Goal: Task Accomplishment & Management: Complete application form

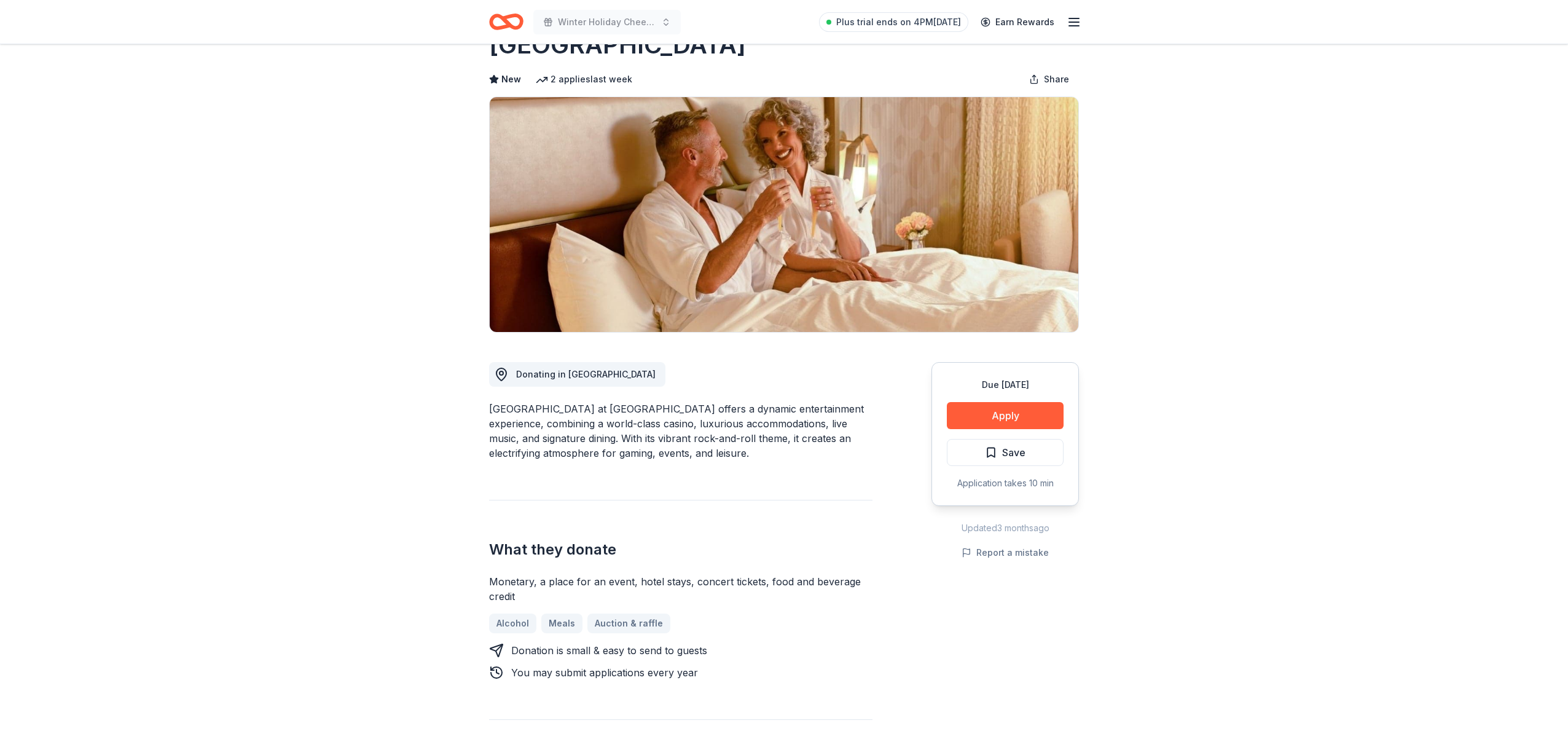
scroll to position [76, 0]
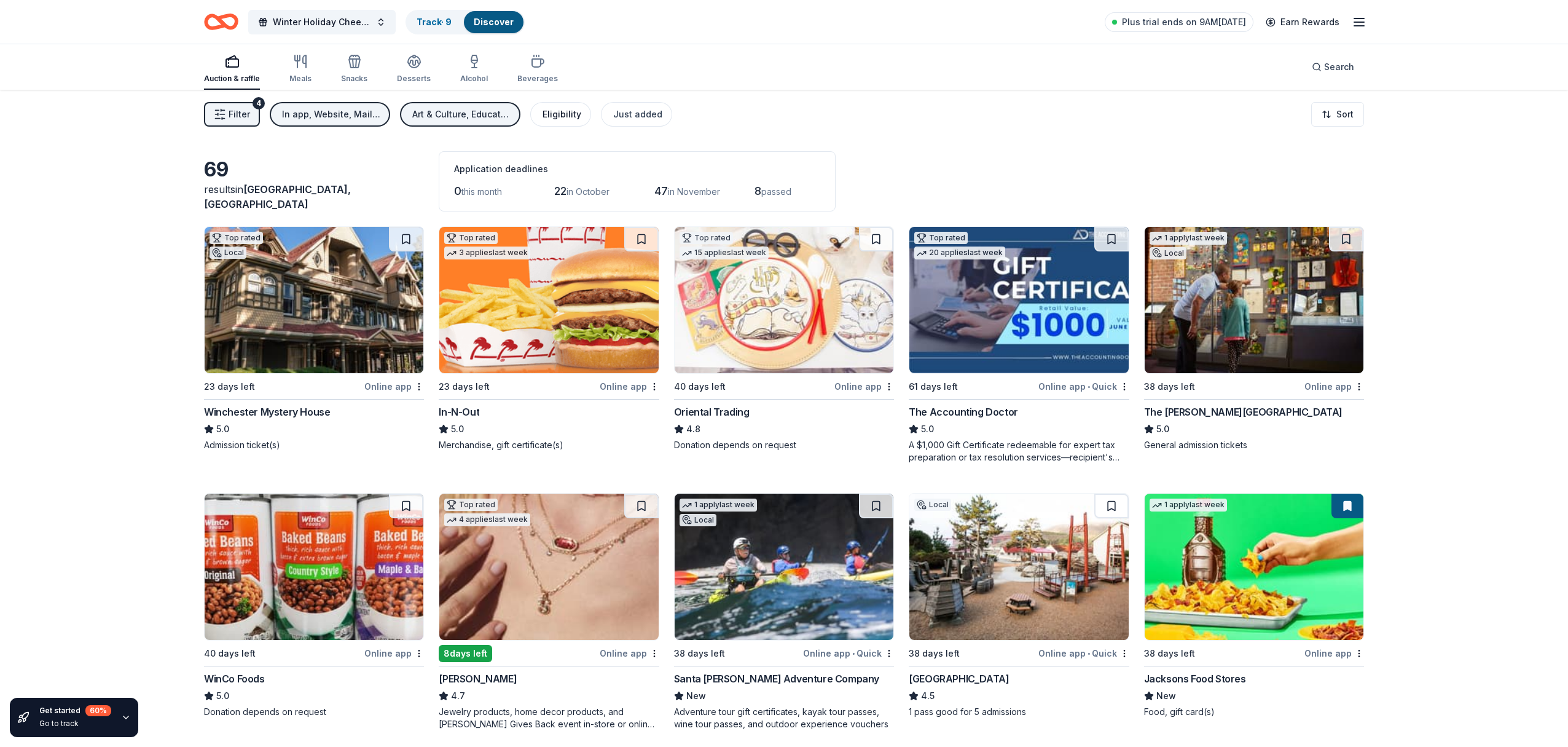
click at [573, 114] on div "Eligibility" at bounding box center [562, 115] width 39 height 15
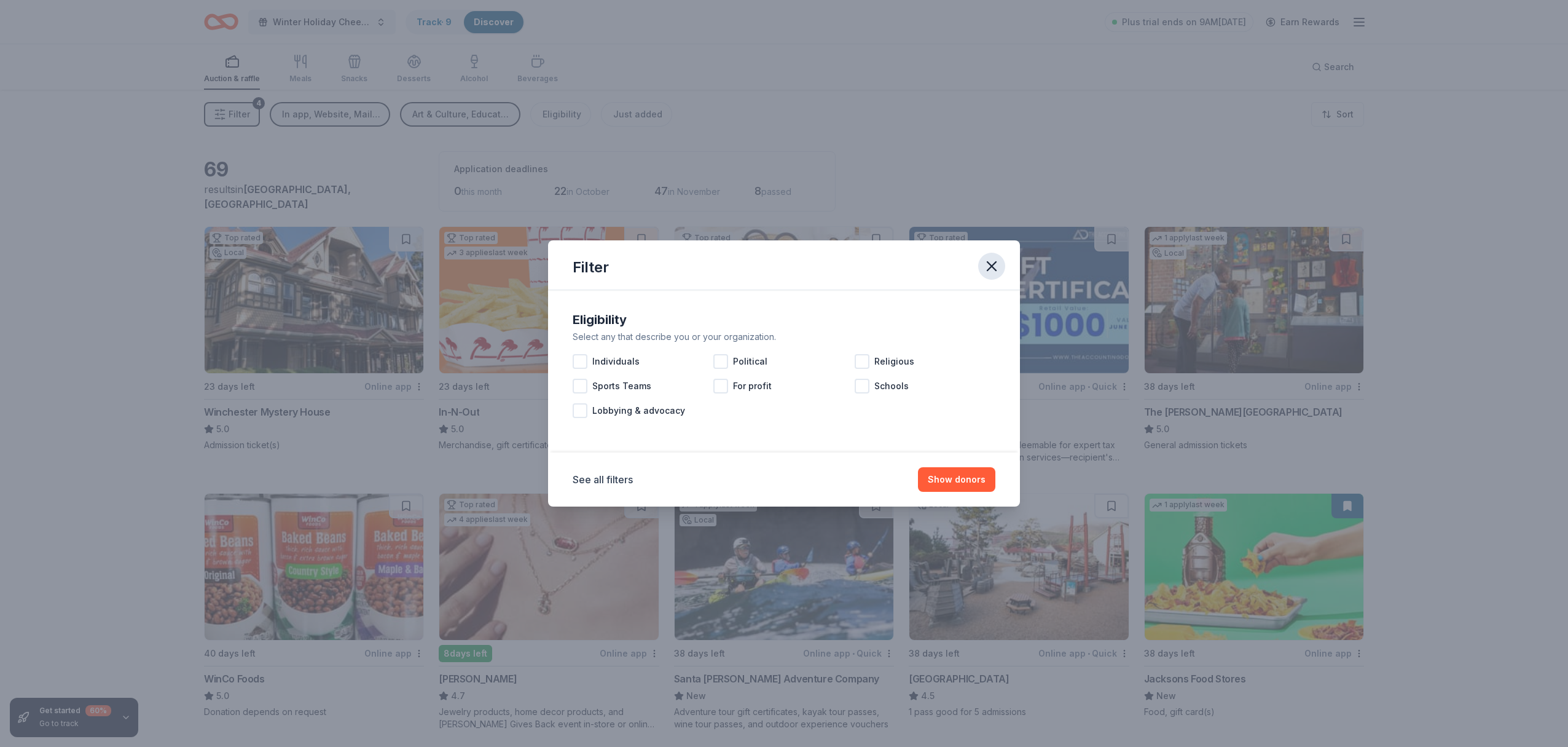
click at [996, 271] on icon "button" at bounding box center [992, 266] width 9 height 9
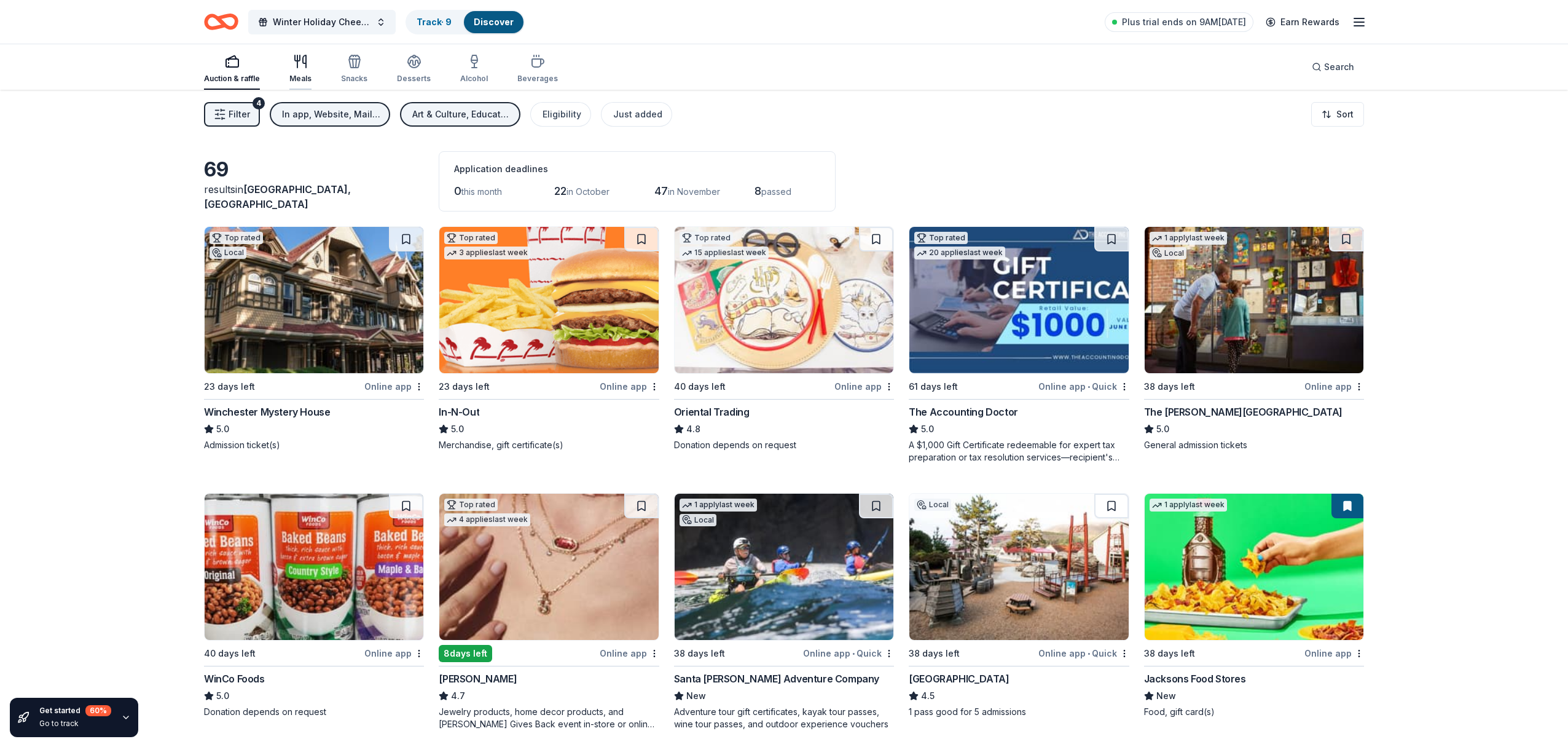
click at [304, 63] on icon "button" at bounding box center [304, 62] width 3 height 12
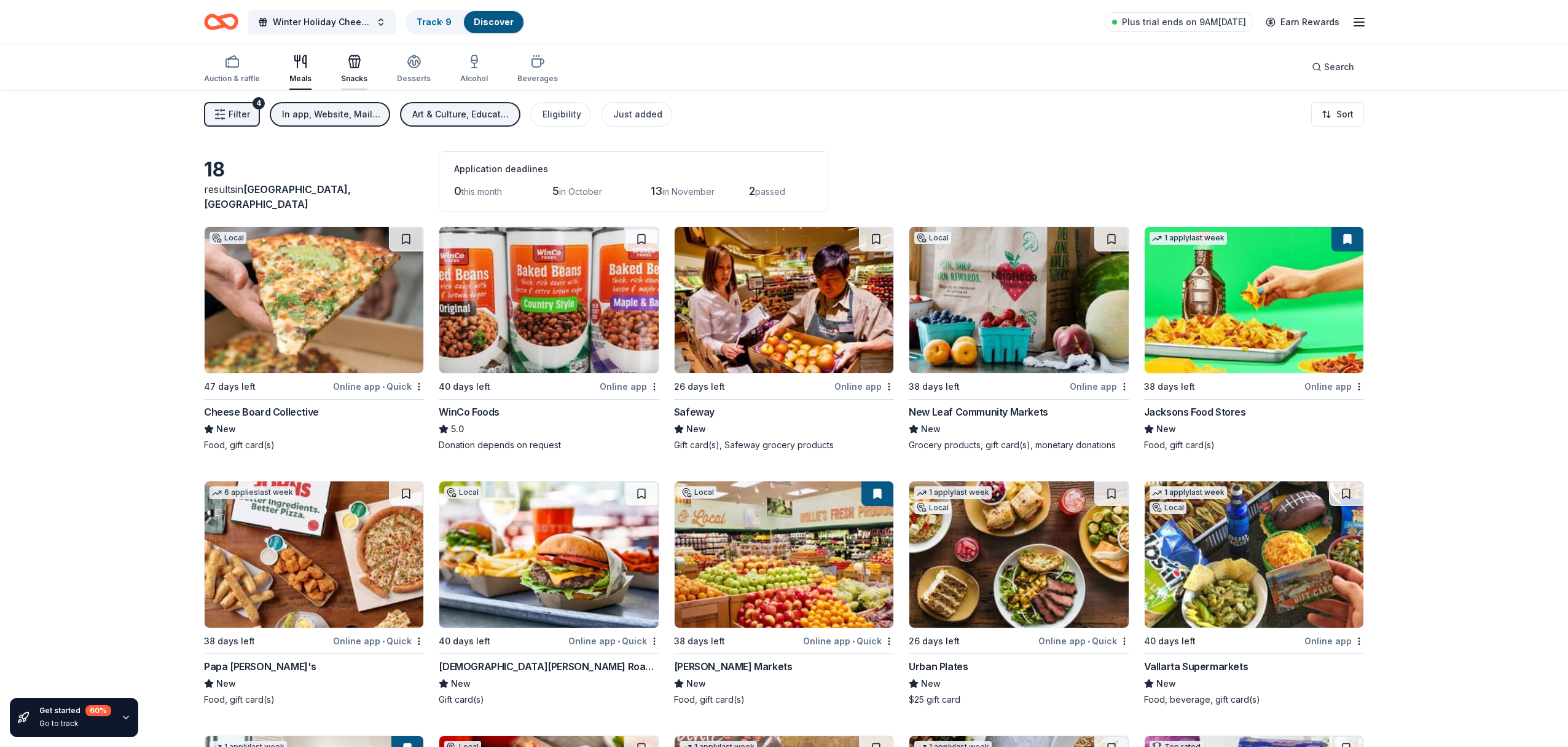
click at [353, 62] on icon "button" at bounding box center [355, 62] width 15 height 15
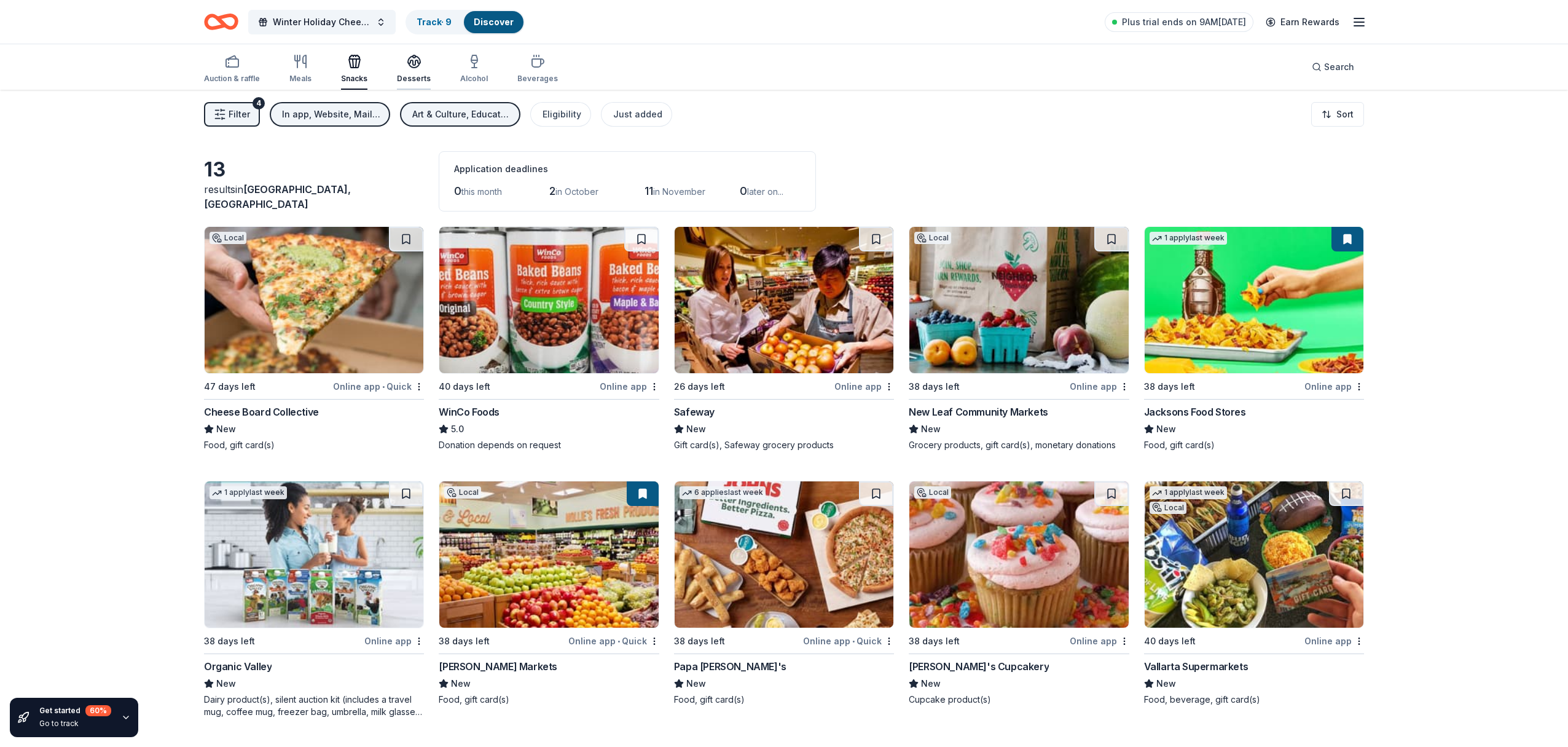
click at [415, 63] on icon "button" at bounding box center [414, 60] width 12 height 9
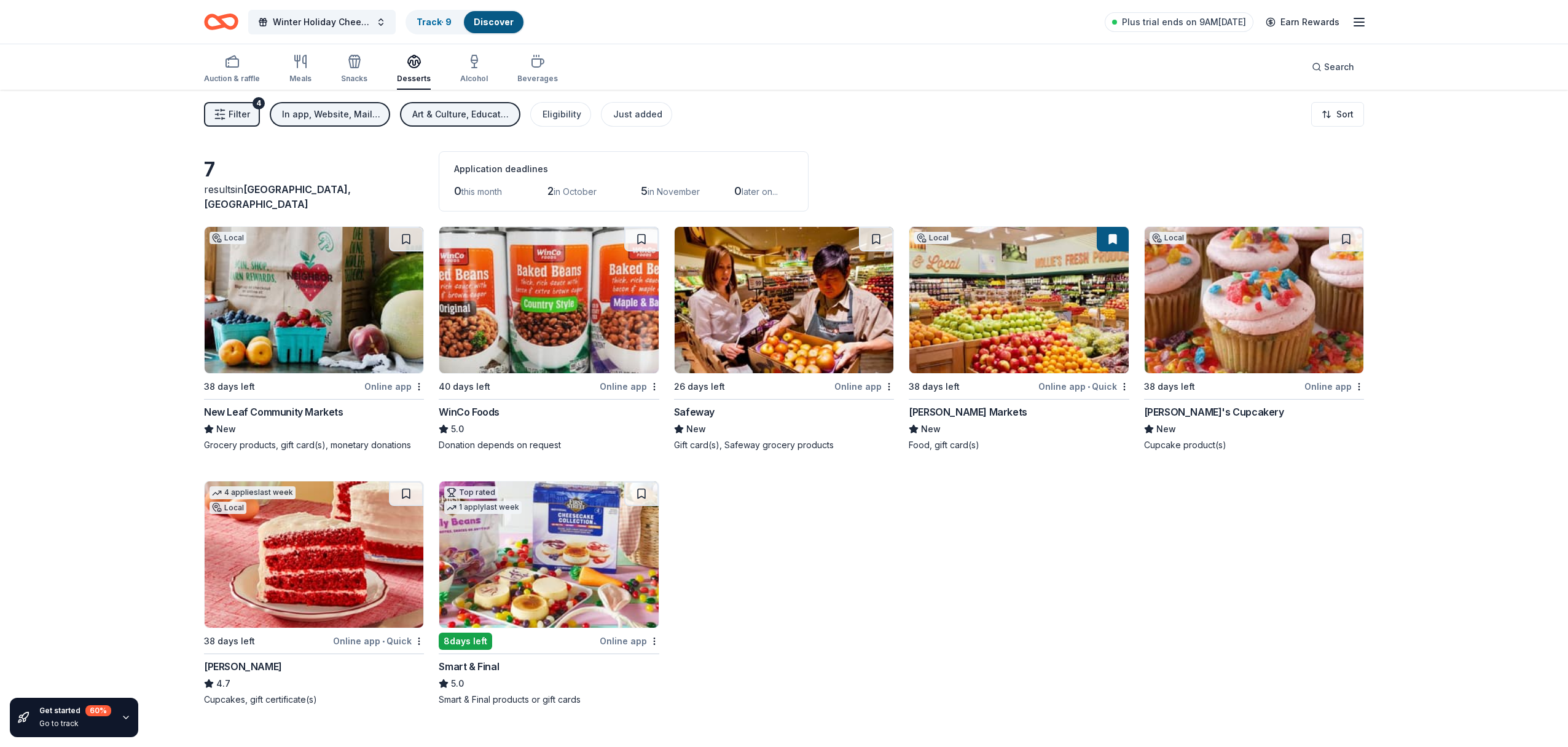
click at [313, 568] on img at bounding box center [314, 554] width 219 height 146
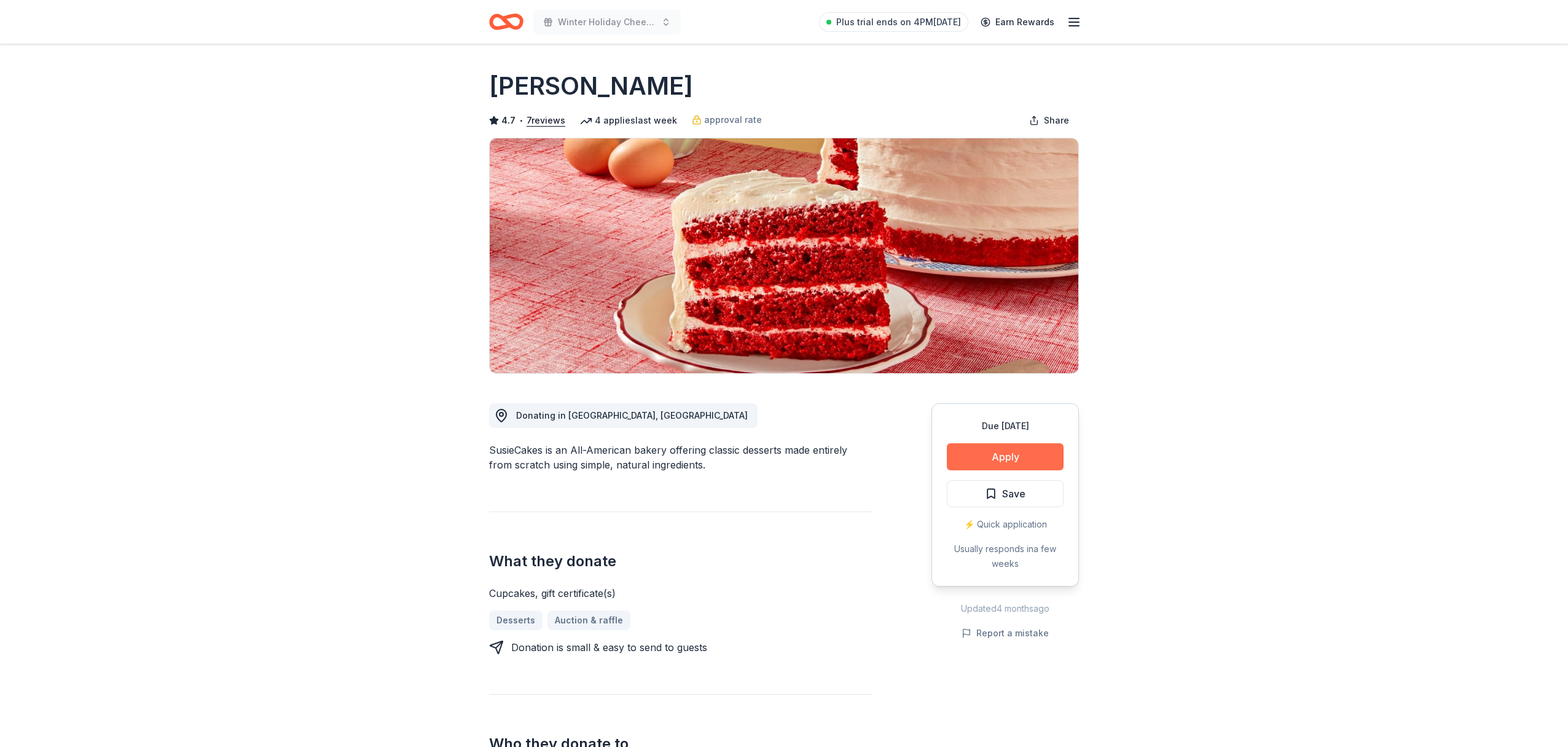
click at [1011, 455] on button "Apply" at bounding box center [1005, 457] width 117 height 27
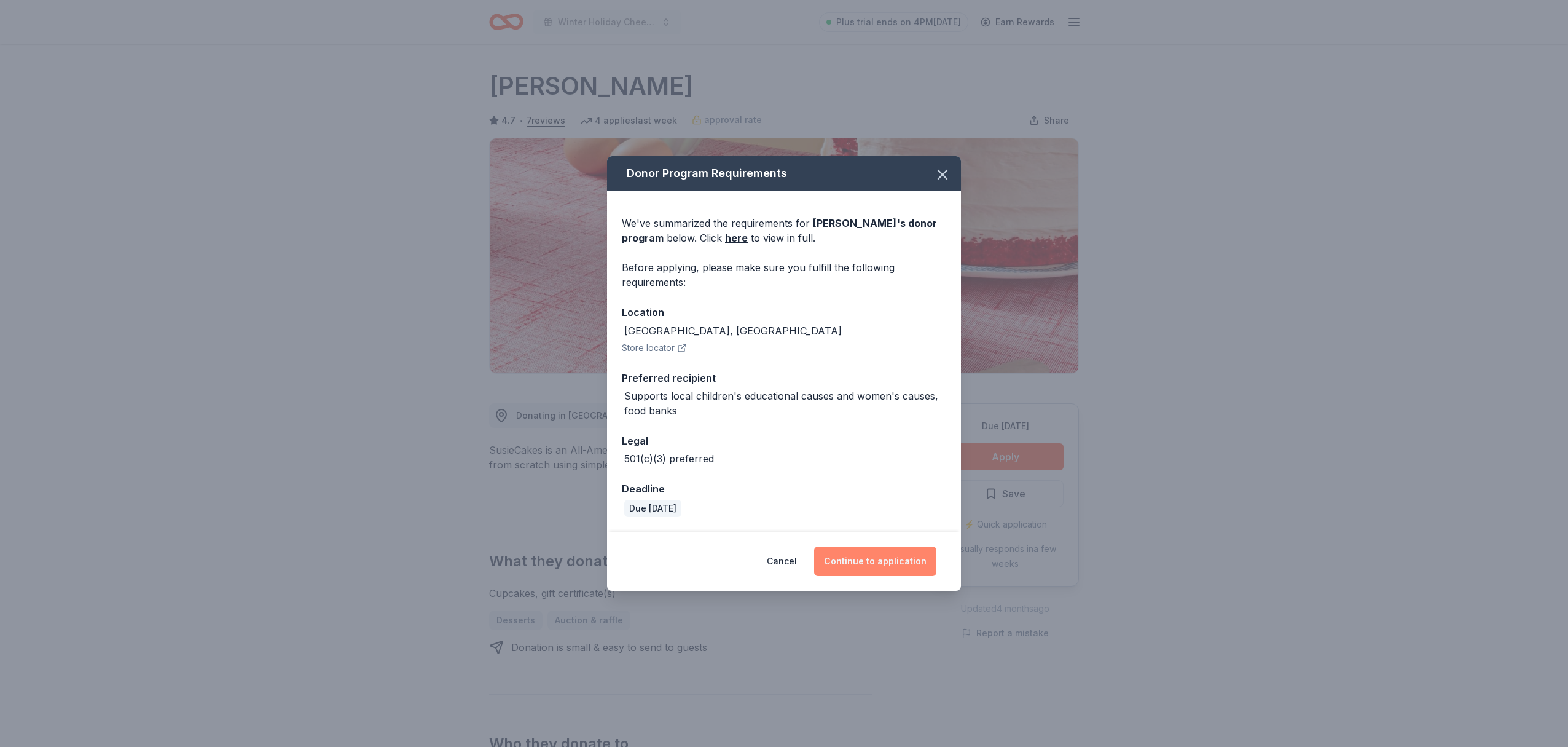
click at [884, 568] on button "Continue to application" at bounding box center [875, 561] width 122 height 30
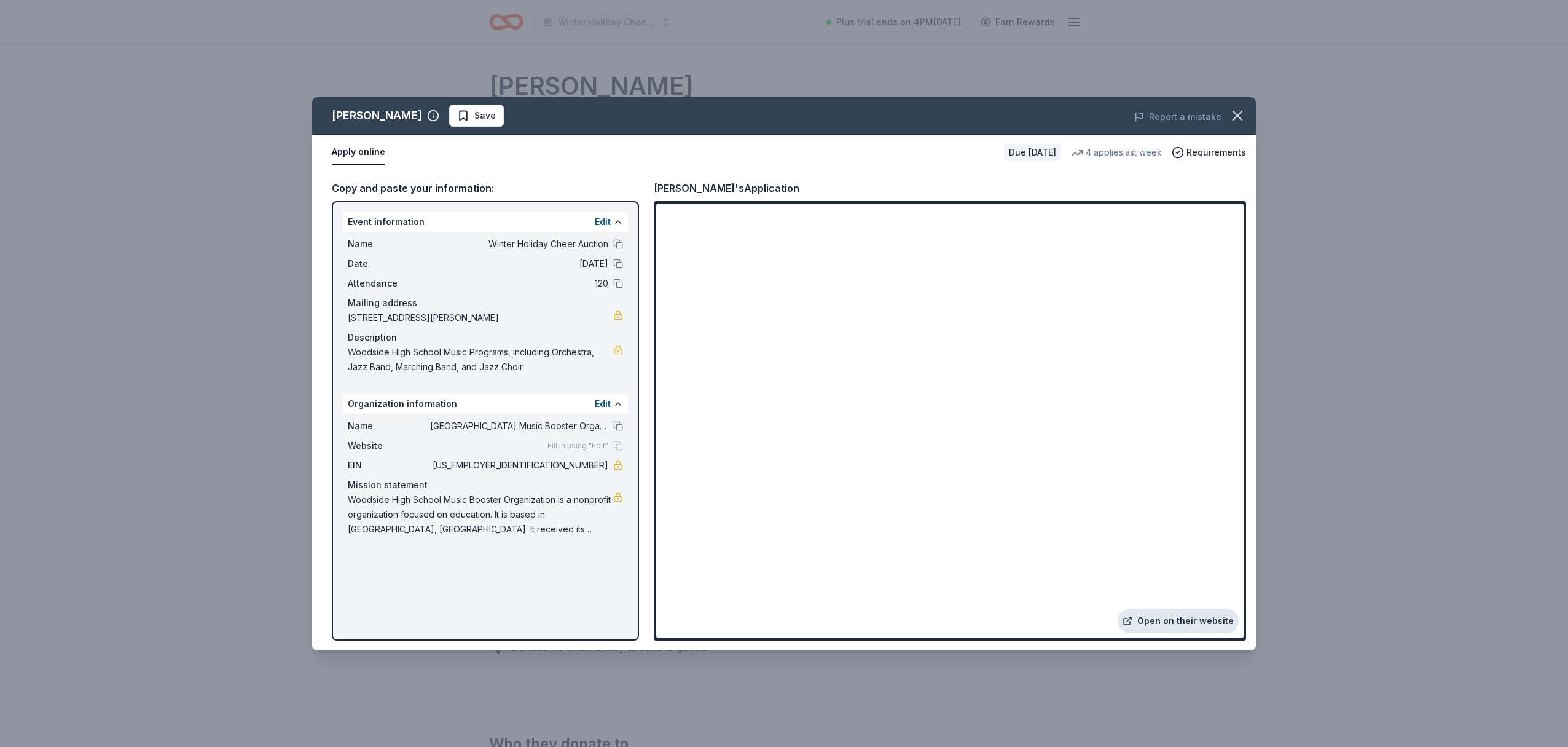
click at [1199, 622] on link "Open on their website" at bounding box center [1178, 621] width 121 height 25
